Goal: Task Accomplishment & Management: Manage account settings

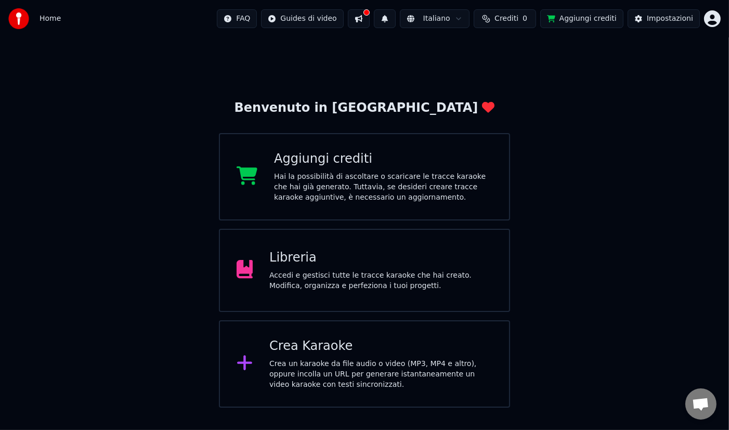
click at [406, 258] on div "Libreria" at bounding box center [380, 258] width 223 height 17
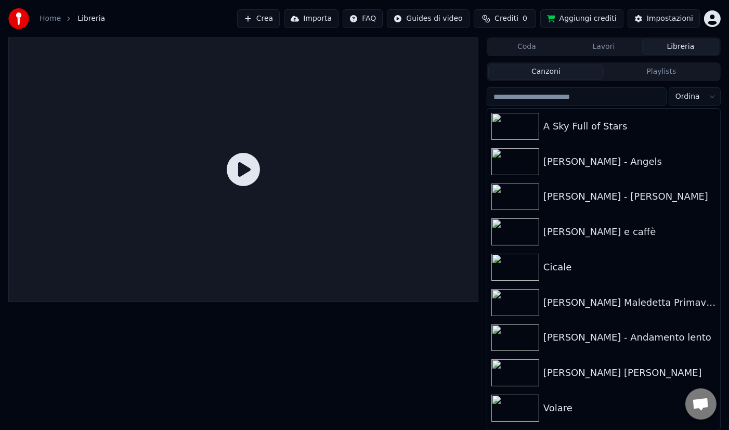
click at [543, 50] on button "Coda" at bounding box center [526, 47] width 77 height 15
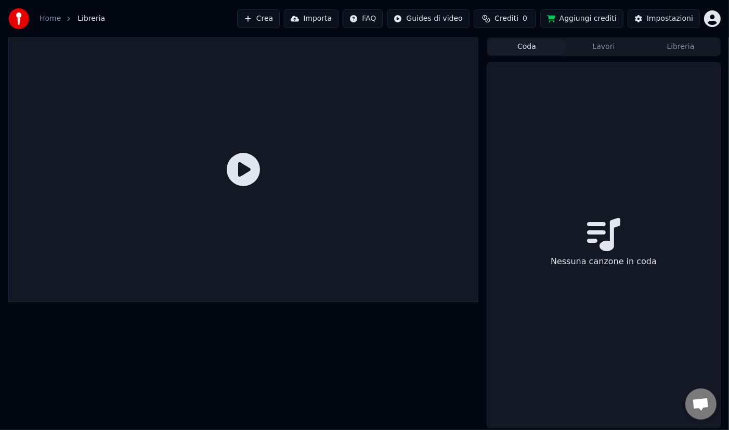
click at [585, 50] on button "Lavori" at bounding box center [603, 47] width 77 height 15
click at [670, 49] on button "Libreria" at bounding box center [680, 47] width 77 height 15
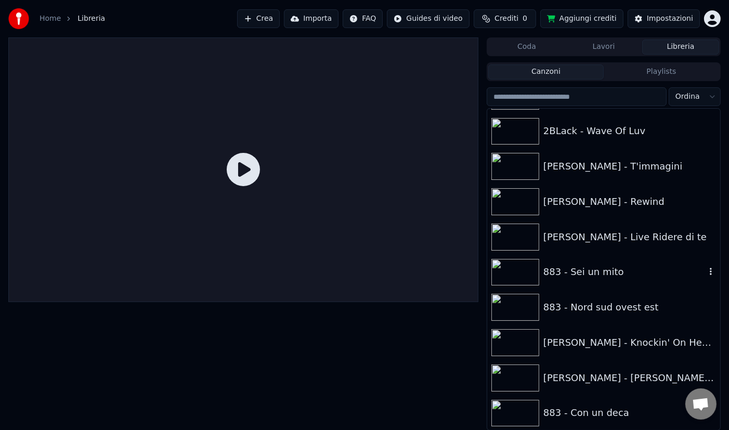
scroll to position [1, 0]
click at [580, 202] on div "[PERSON_NAME] - Rewind" at bounding box center [625, 201] width 162 height 15
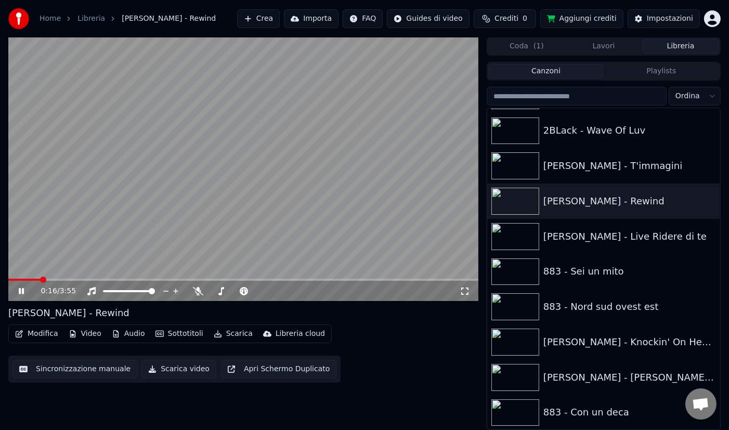
click at [23, 290] on icon at bounding box center [21, 291] width 5 height 6
click at [713, 19] on html "Home Libreria [PERSON_NAME] - Rewind Crea Importa FAQ Guides di video Crediti 0…" at bounding box center [364, 214] width 729 height 430
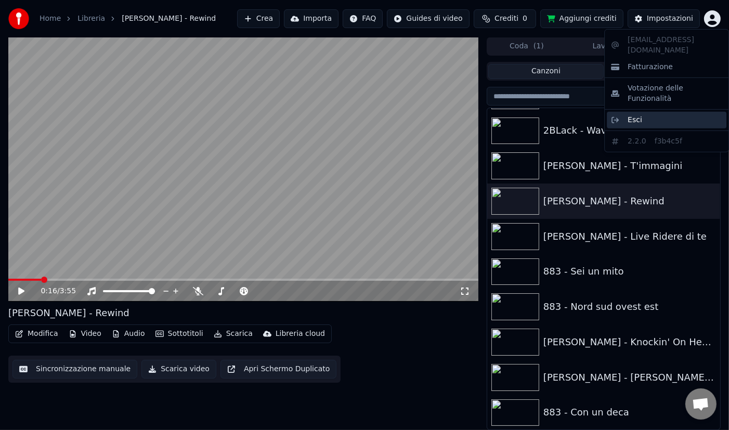
click at [666, 112] on div "Esci" at bounding box center [667, 120] width 120 height 17
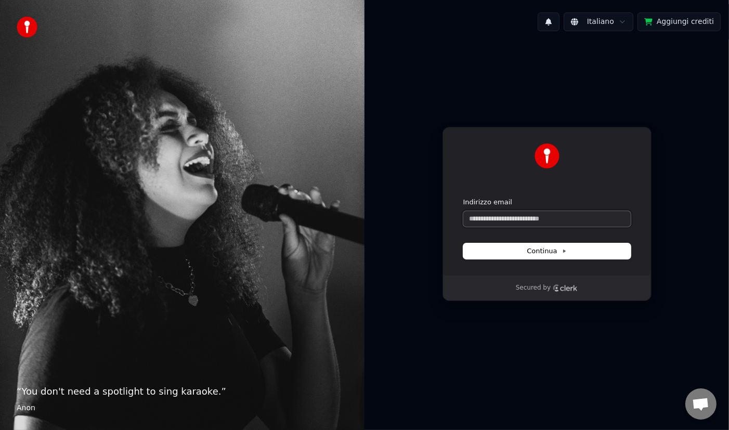
click at [541, 221] on input "Indirizzo email" at bounding box center [546, 219] width 167 height 16
click at [556, 251] on span "Continua" at bounding box center [547, 251] width 40 height 9
type input "**********"
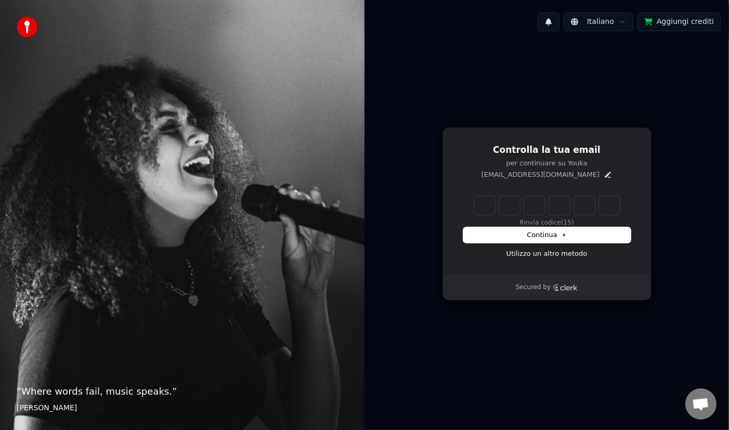
click at [482, 202] on input "Enter verification code" at bounding box center [547, 205] width 146 height 19
type input "******"
